Goal: Information Seeking & Learning: Learn about a topic

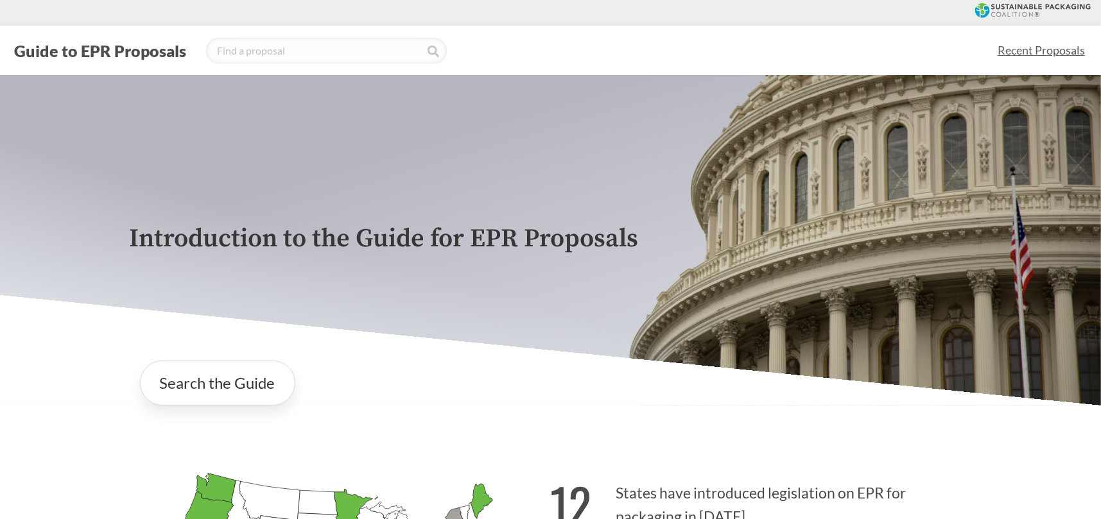
click at [1036, 53] on link "Recent Proposals" at bounding box center [1041, 50] width 99 height 29
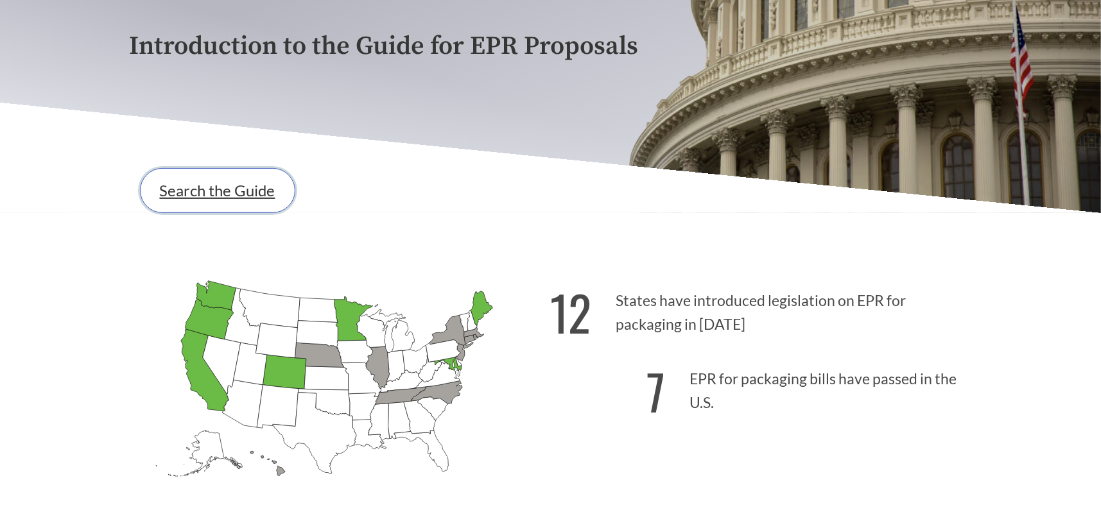
click at [194, 190] on link "Search the Guide" at bounding box center [217, 190] width 155 height 45
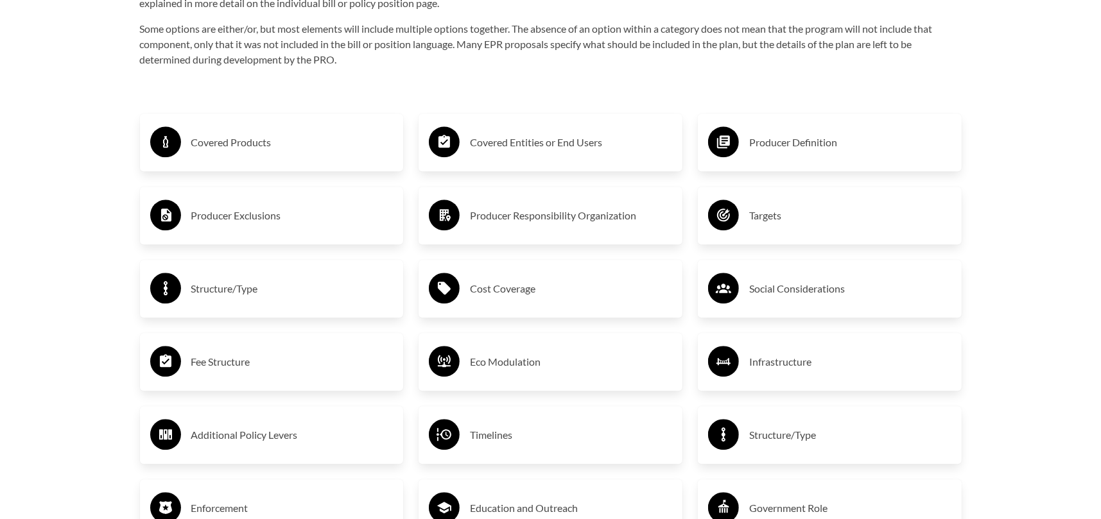
scroll to position [2161, 0]
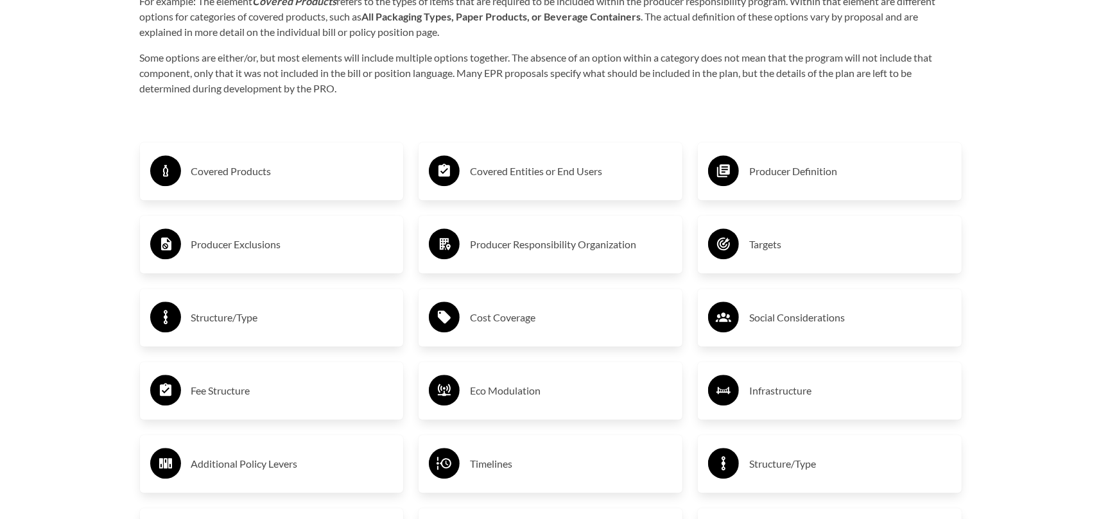
click at [747, 180] on div "Producer Definition" at bounding box center [829, 171] width 243 height 37
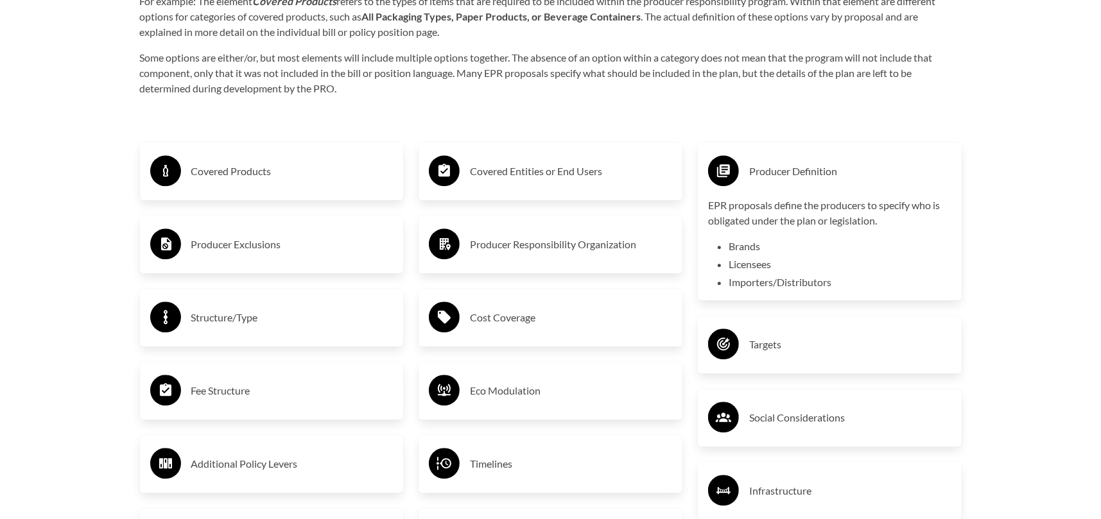
click at [263, 170] on h3 "Covered Products" at bounding box center [292, 171] width 202 height 21
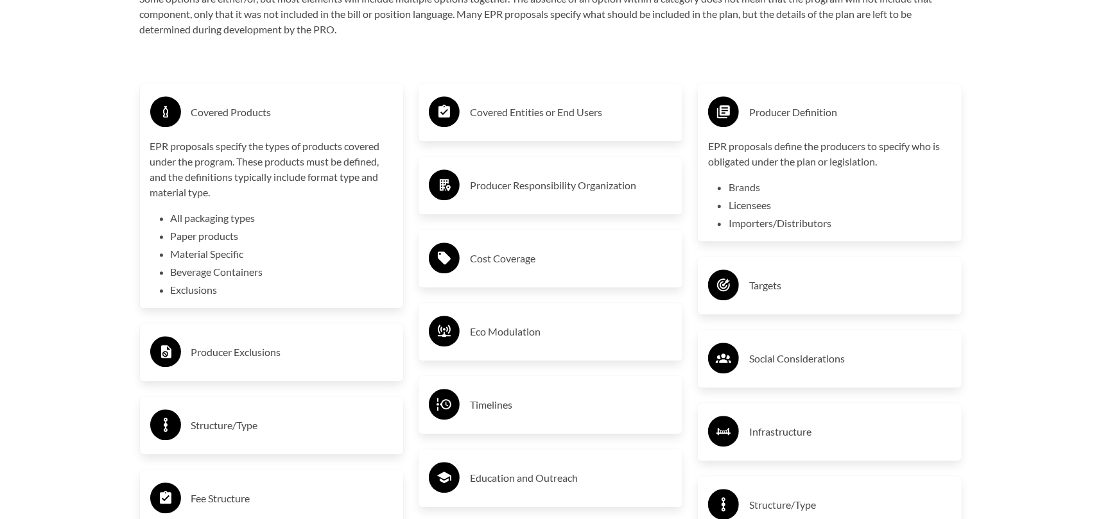
scroll to position [2290, 0]
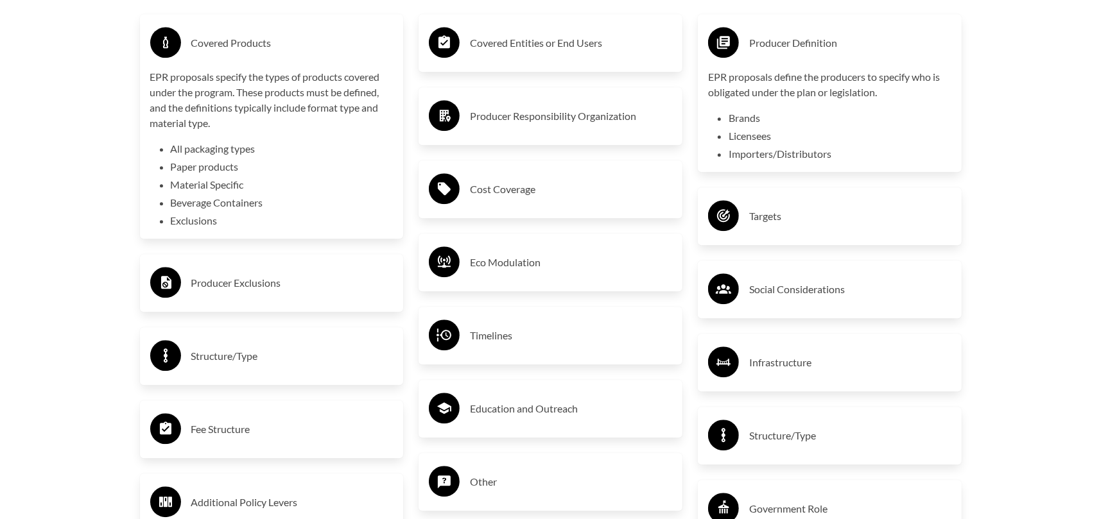
click at [247, 286] on h3 "Producer Exclusions" at bounding box center [292, 283] width 202 height 21
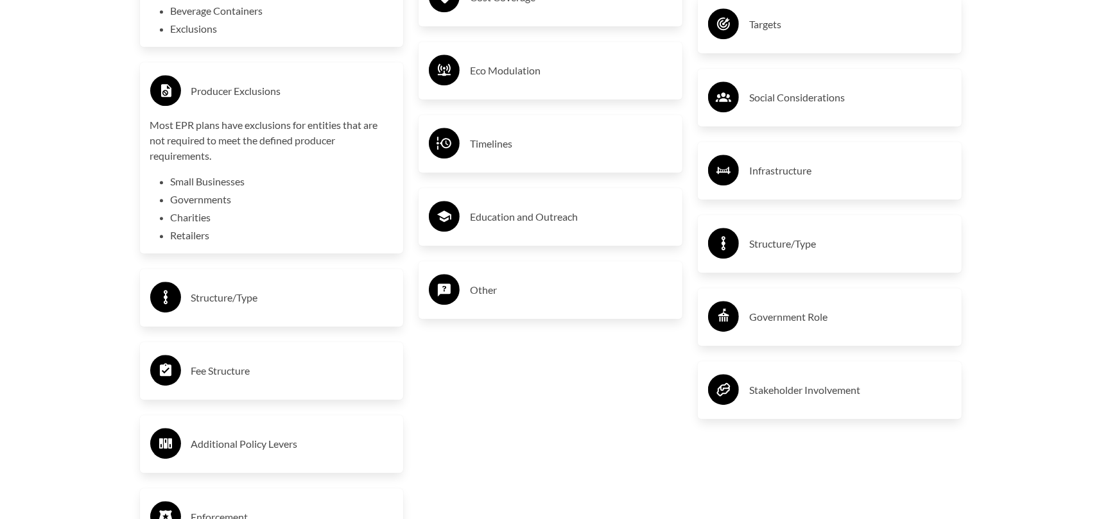
scroll to position [2482, 0]
click at [211, 298] on h3 "Structure/Type" at bounding box center [292, 297] width 202 height 21
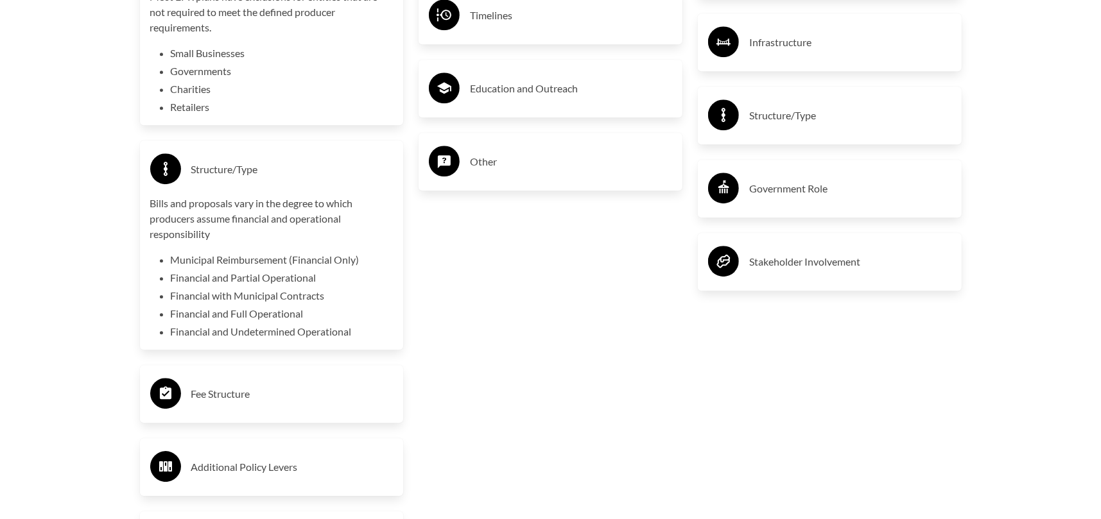
scroll to position [2611, 0]
click at [230, 402] on h3 "Fee Structure" at bounding box center [292, 393] width 202 height 21
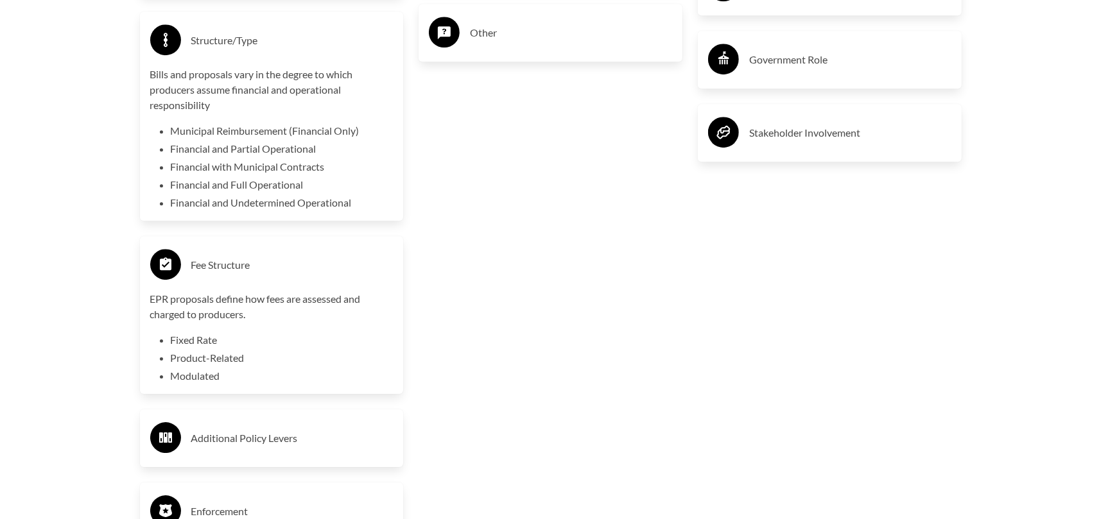
click at [214, 436] on h3 "Additional Policy Levers" at bounding box center [292, 438] width 202 height 21
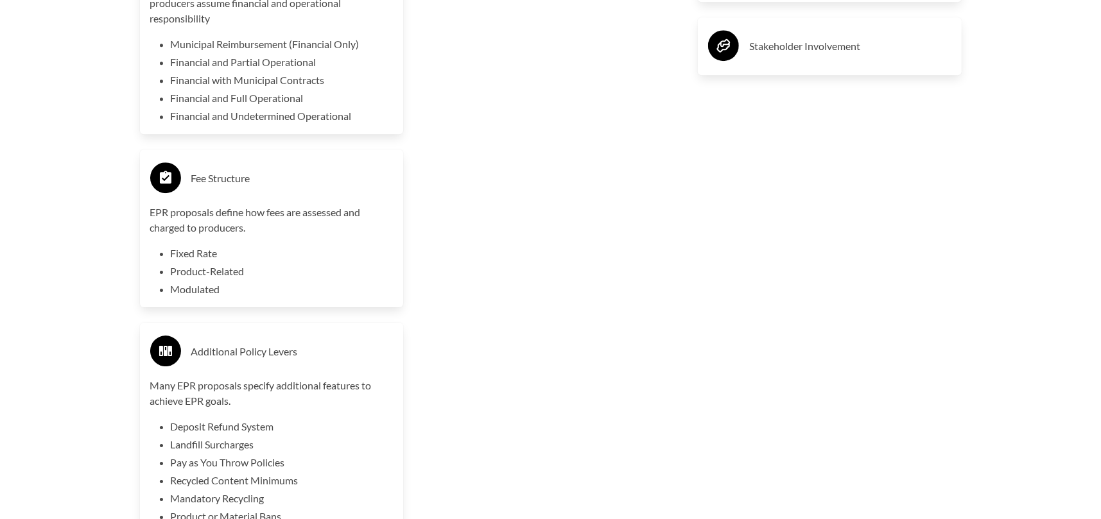
scroll to position [2996, 0]
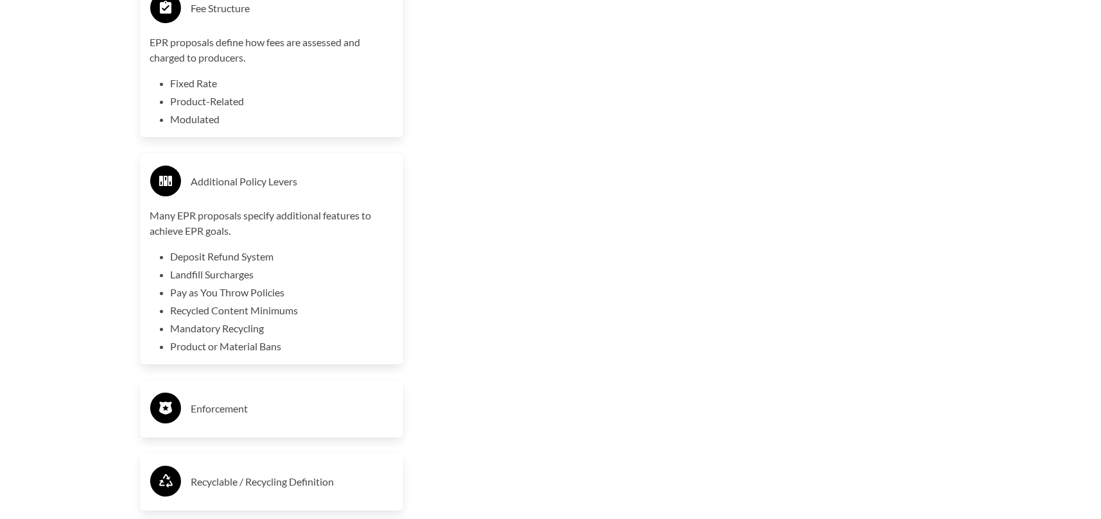
click at [229, 406] on h3 "Enforcement" at bounding box center [292, 409] width 202 height 21
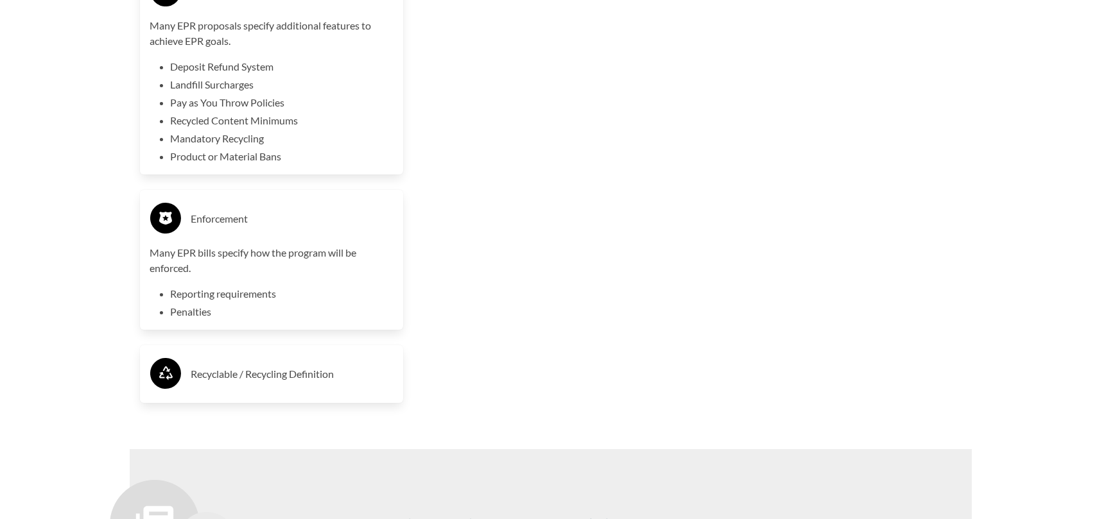
scroll to position [3188, 0]
click at [227, 384] on div "Recyclable / Recycling Definition" at bounding box center [271, 371] width 243 height 37
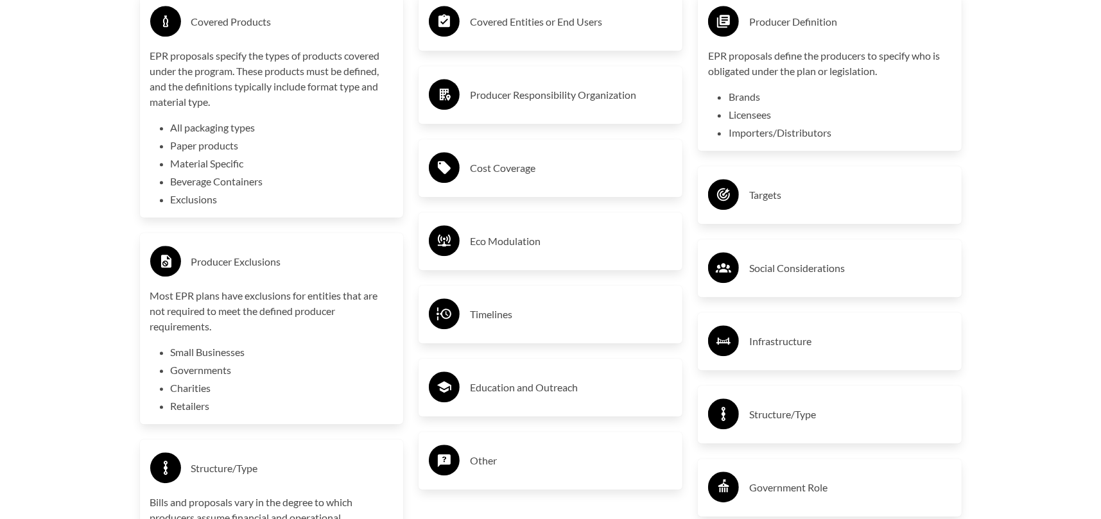
scroll to position [2290, 0]
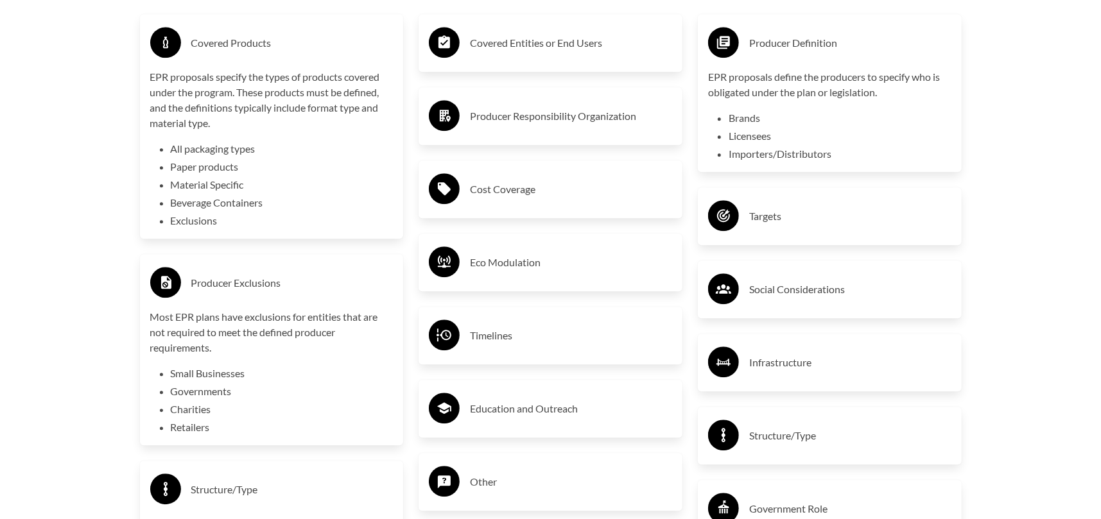
click at [531, 275] on div "Eco Modulation" at bounding box center [550, 262] width 243 height 37
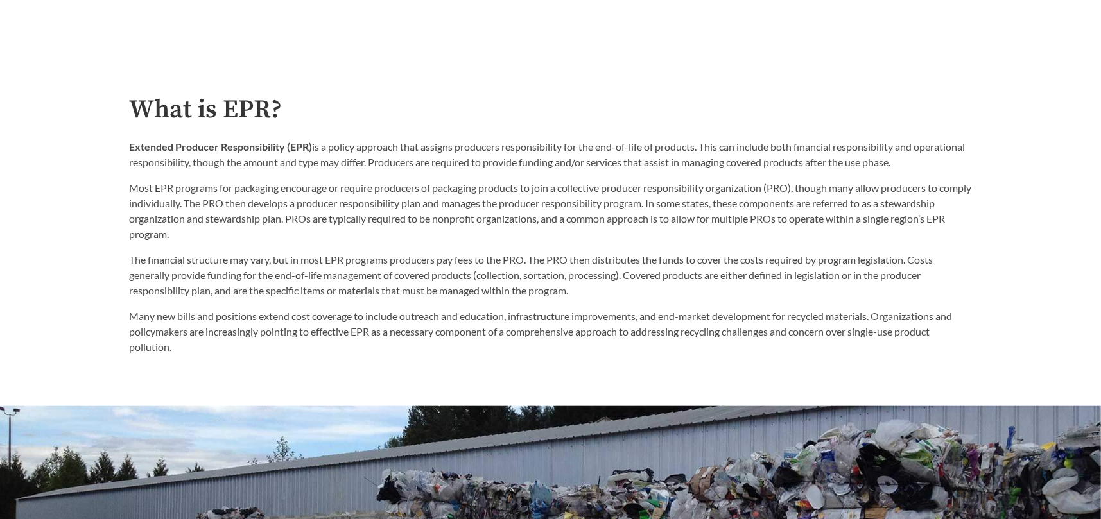
scroll to position [428, 0]
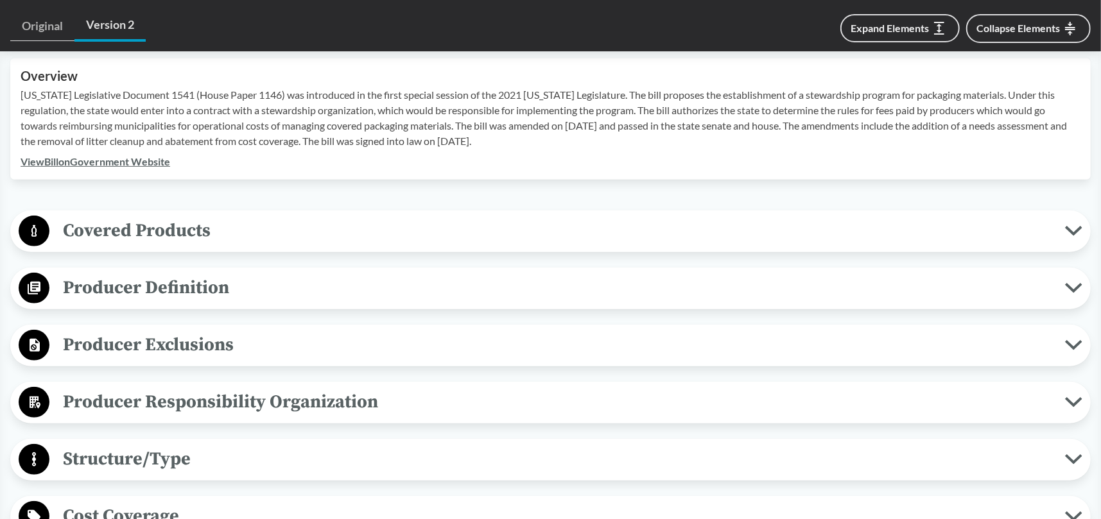
scroll to position [514, 0]
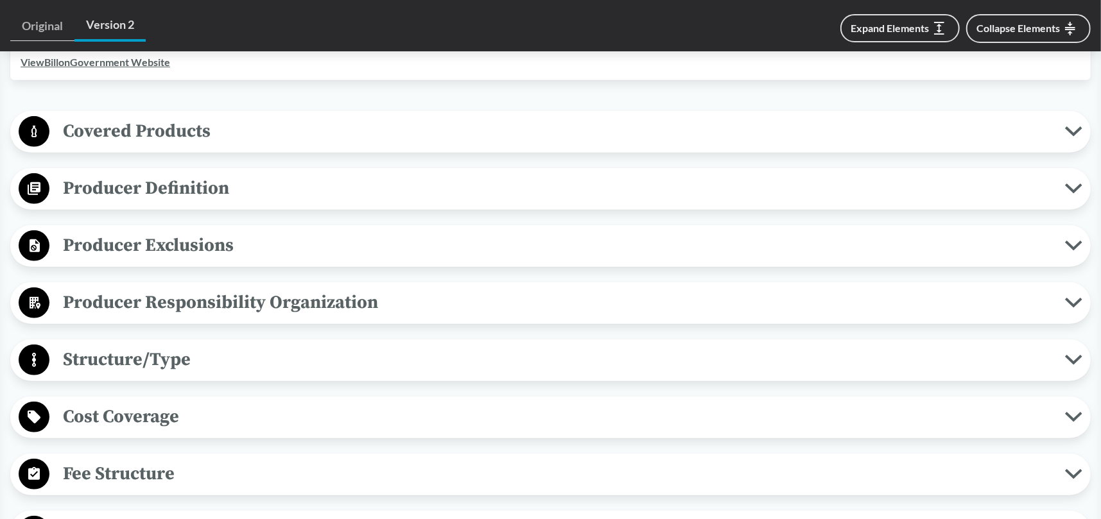
click at [116, 231] on span "Producer Exclusions" at bounding box center [556, 245] width 1015 height 29
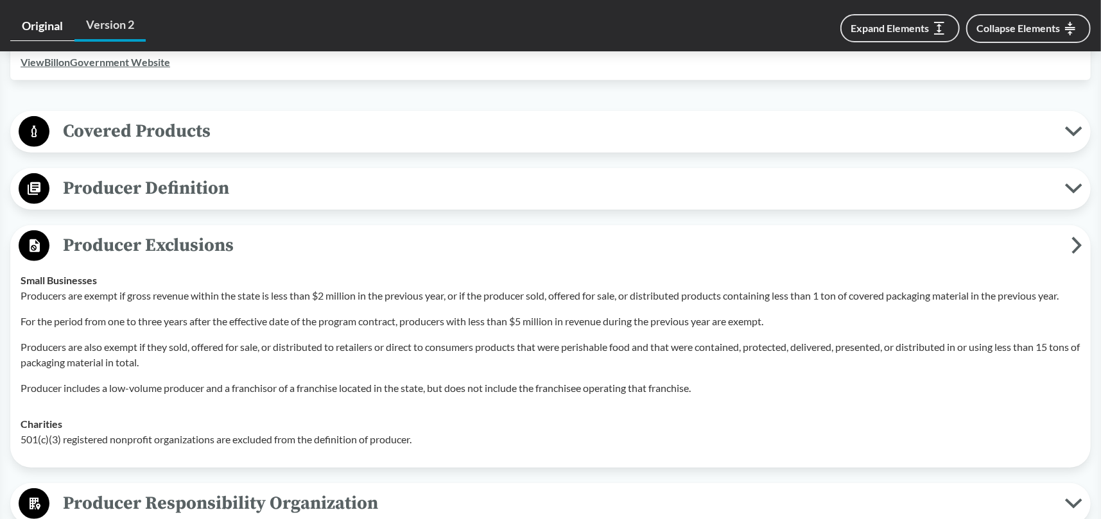
click at [56, 27] on link "Original" at bounding box center [42, 27] width 64 height 30
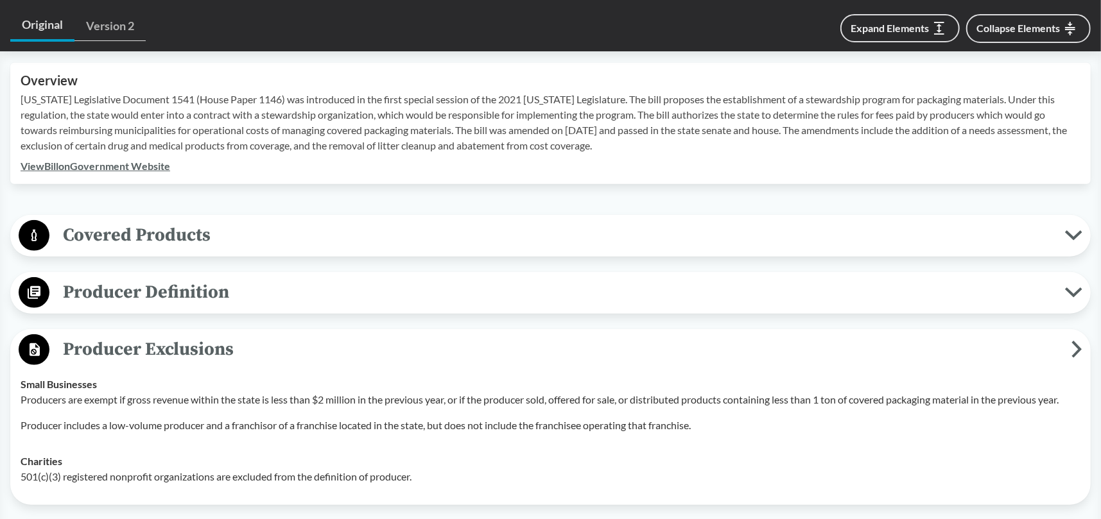
scroll to position [514, 0]
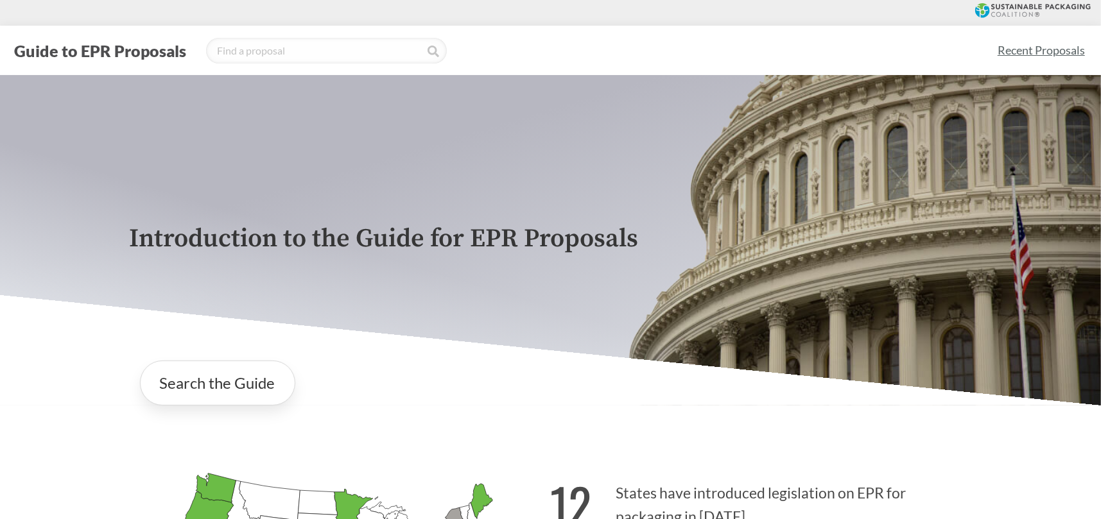
click at [1028, 55] on link "Recent Proposals" at bounding box center [1041, 50] width 99 height 29
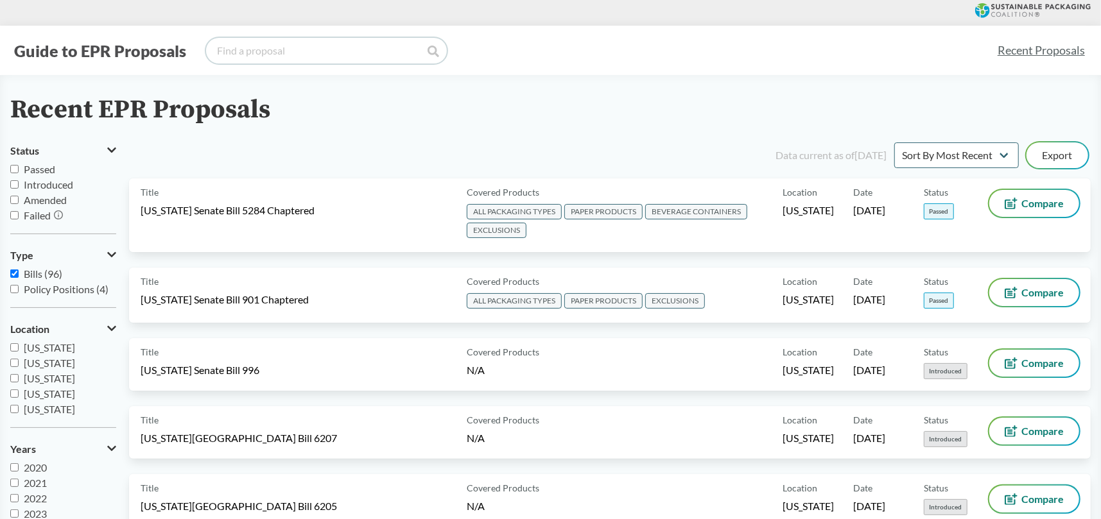
click at [257, 51] on input "search" at bounding box center [326, 51] width 241 height 26
type input "SB54"
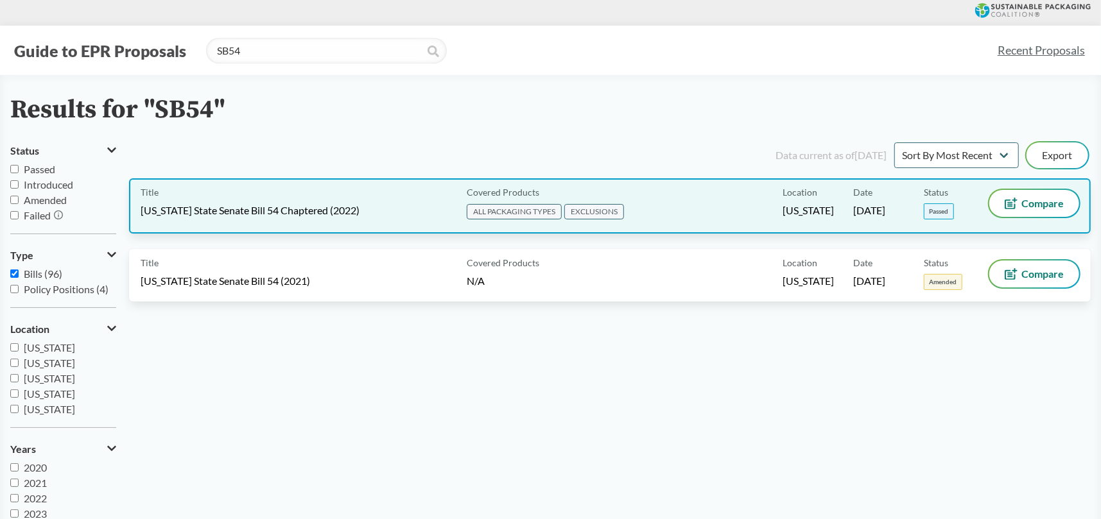
click at [915, 206] on div "Date 06/30/2022" at bounding box center [888, 206] width 71 height 32
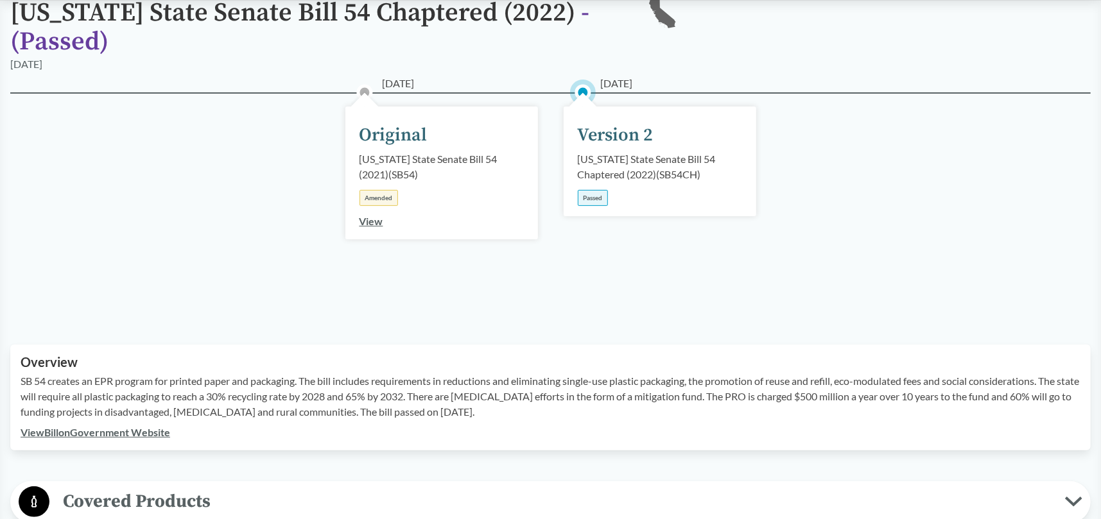
scroll to position [128, 0]
click at [601, 200] on div "Passed" at bounding box center [593, 197] width 30 height 16
click at [585, 85] on circle at bounding box center [582, 91] width 13 height 13
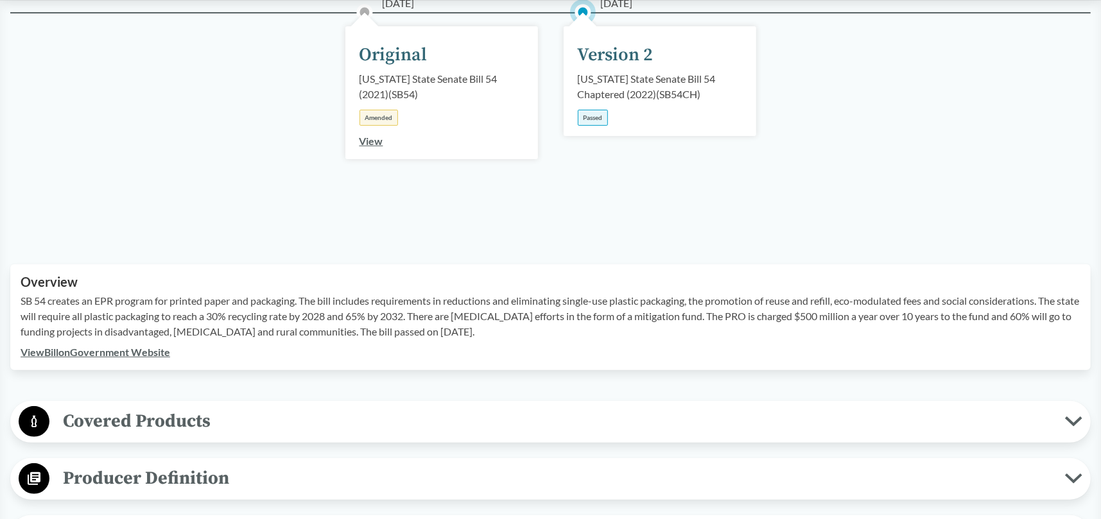
scroll to position [321, 0]
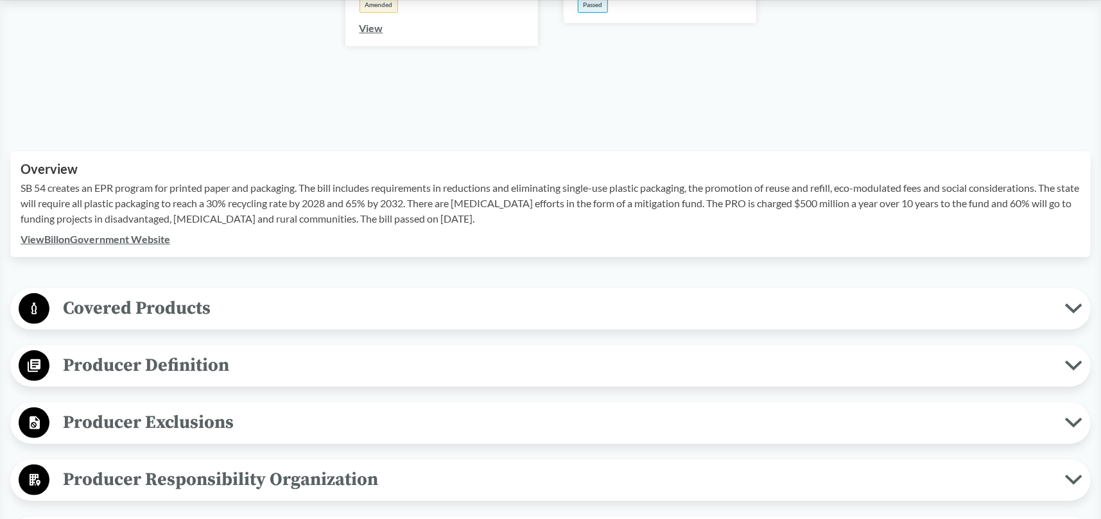
click at [93, 236] on link "View Bill on Government Website" at bounding box center [96, 239] width 150 height 12
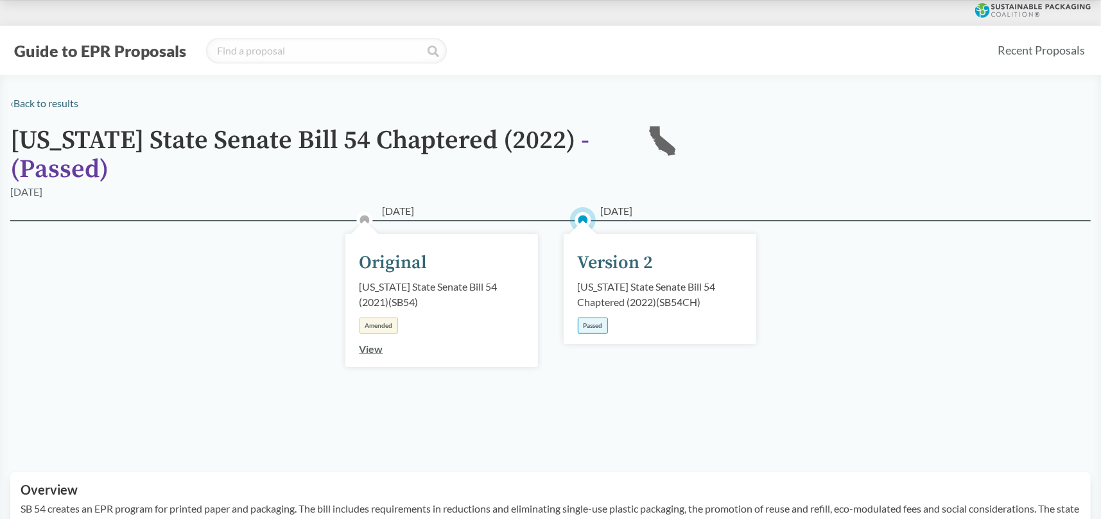
type input "SB54"
